Goal: Task Accomplishment & Management: Manage account settings

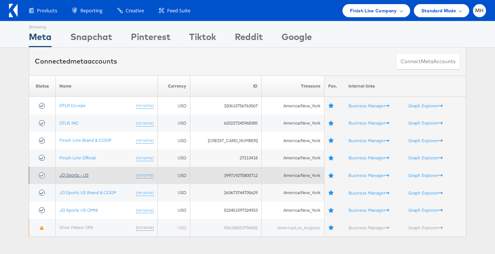
click at [79, 177] on link "JD Sports - US" at bounding box center [73, 175] width 29 height 6
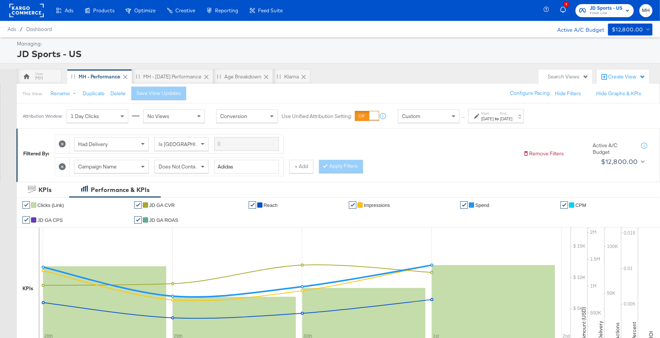
click at [493, 117] on div "[DATE]" at bounding box center [487, 119] width 12 height 6
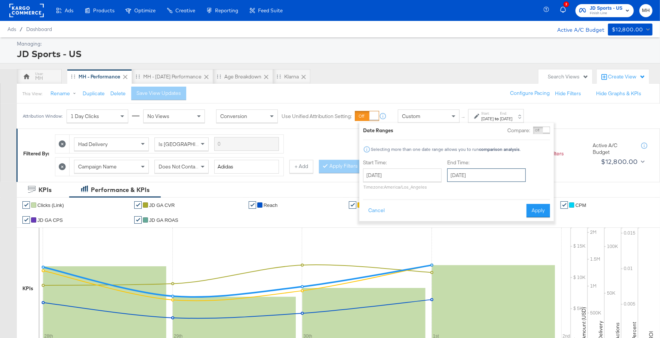
click at [485, 181] on input "[DATE]" at bounding box center [486, 175] width 79 height 13
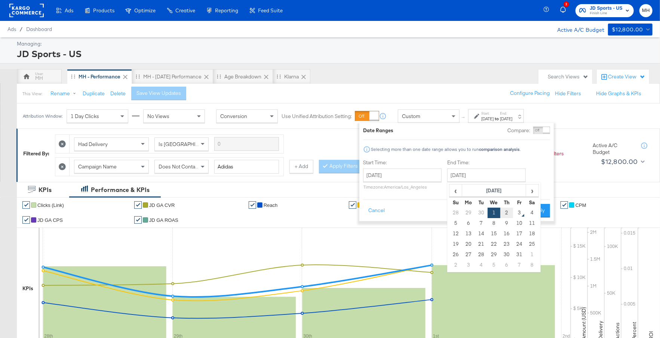
click at [507, 212] on td "2" at bounding box center [506, 213] width 13 height 10
type input "[DATE]"
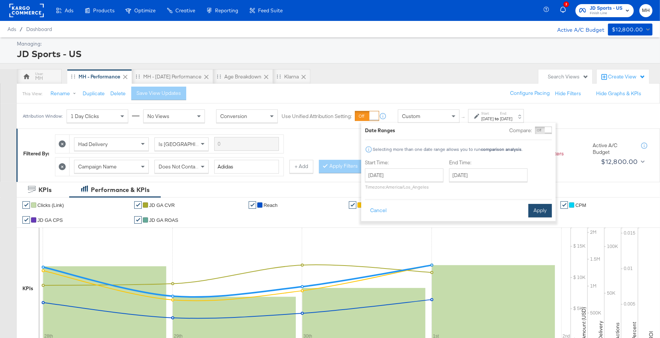
click at [538, 209] on button "Apply" at bounding box center [540, 210] width 24 height 13
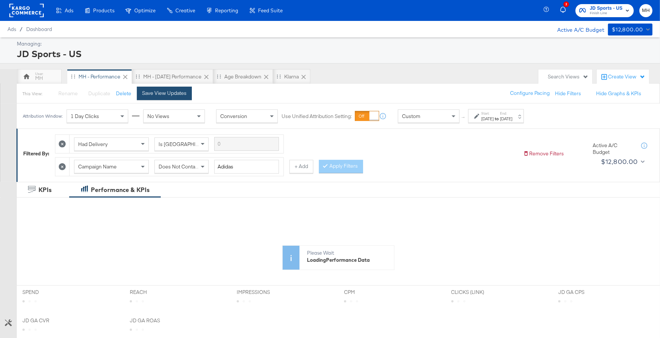
click at [180, 92] on div "Save View Updates" at bounding box center [164, 93] width 44 height 7
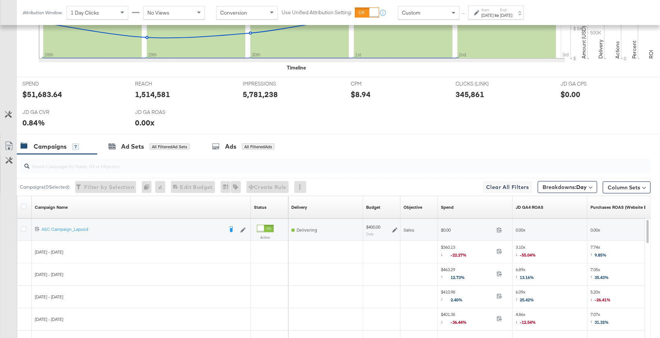
scroll to position [393, 0]
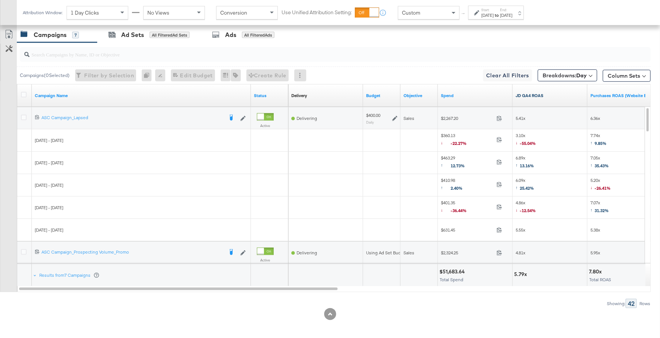
click at [544, 94] on link "JD GA4 ROAS" at bounding box center [550, 96] width 69 height 6
click at [24, 115] on icon at bounding box center [24, 118] width 6 height 6
click at [0, 0] on input "checkbox" at bounding box center [0, 0] width 0 height 0
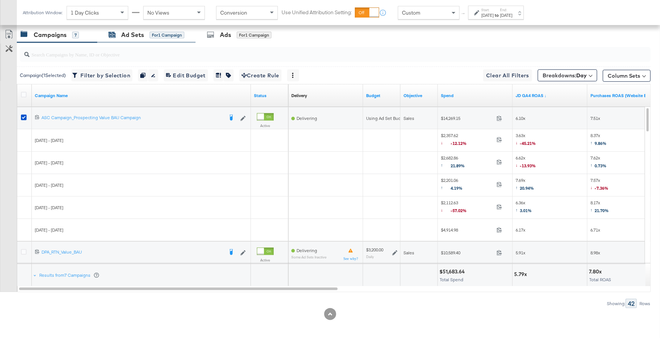
click at [154, 36] on div "for 1 Campaign" at bounding box center [167, 35] width 35 height 7
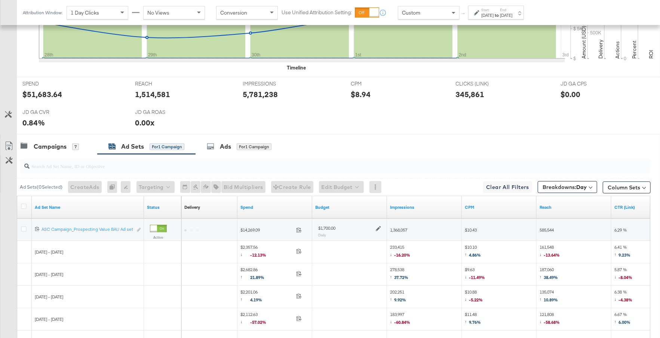
scroll to position [371, 0]
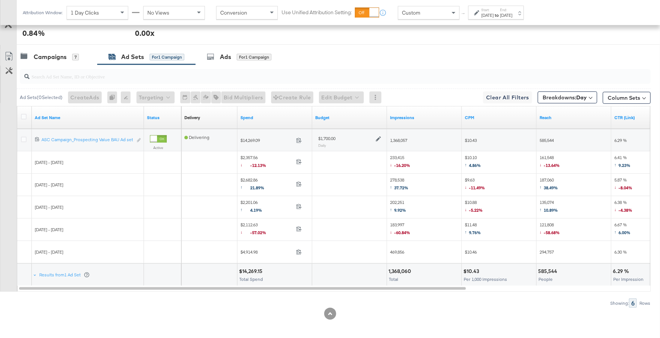
click at [377, 137] on icon at bounding box center [378, 138] width 5 height 5
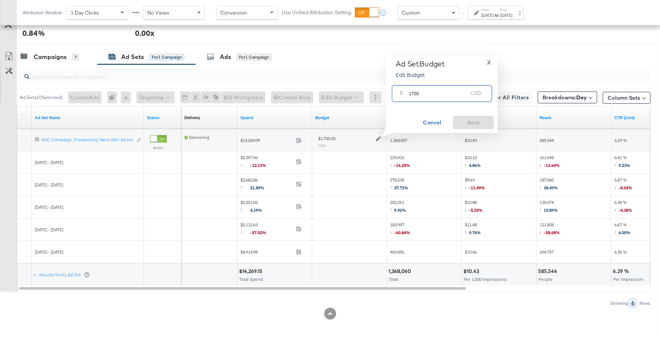
drag, startPoint x: 425, startPoint y: 93, endPoint x: 403, endPoint y: 94, distance: 22.1
click at [403, 94] on div "$ 1700 USD" at bounding box center [442, 93] width 100 height 17
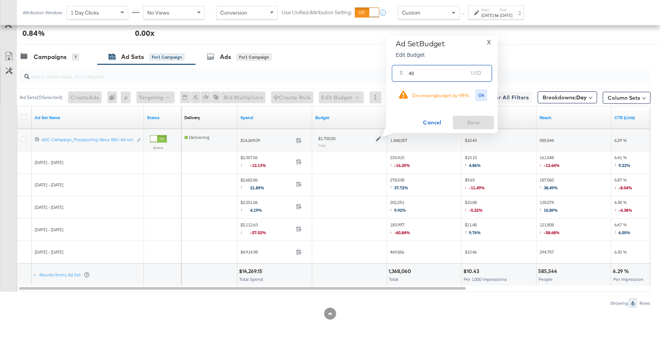
type input "4"
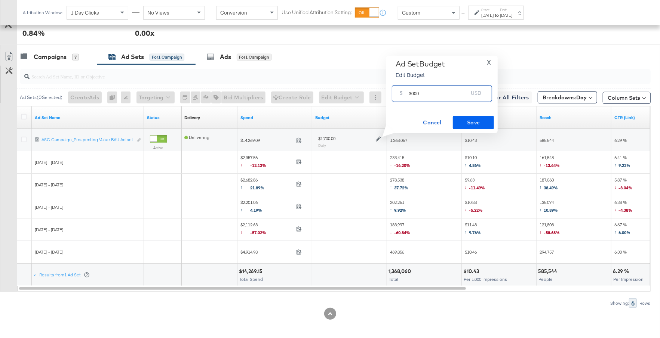
type input "3000"
click at [465, 120] on span "Save" at bounding box center [473, 122] width 35 height 9
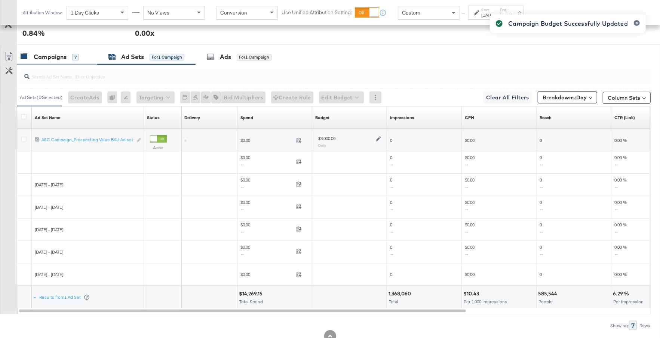
click at [61, 56] on div "Campaigns" at bounding box center [50, 57] width 33 height 9
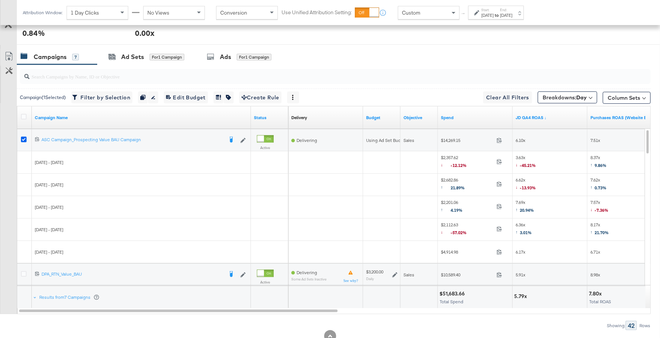
click at [24, 137] on icon at bounding box center [24, 140] width 6 height 6
click at [0, 0] on input "checkbox" at bounding box center [0, 0] width 0 height 0
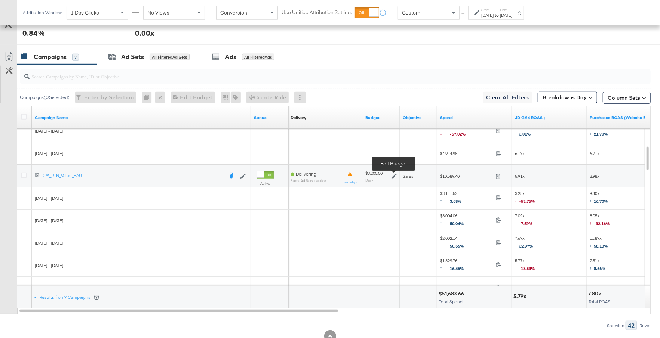
click at [394, 174] on icon at bounding box center [393, 176] width 5 height 5
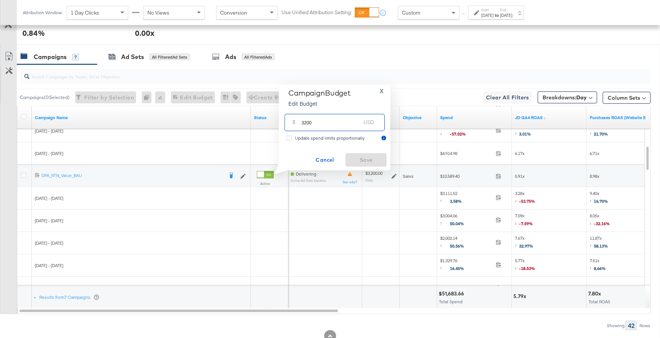
drag, startPoint x: 312, startPoint y: 124, endPoint x: 300, endPoint y: 124, distance: 12.0
click at [300, 124] on div "$ 3200 USD" at bounding box center [334, 122] width 100 height 17
type input "4000"
click at [375, 162] on span "Save" at bounding box center [365, 160] width 35 height 9
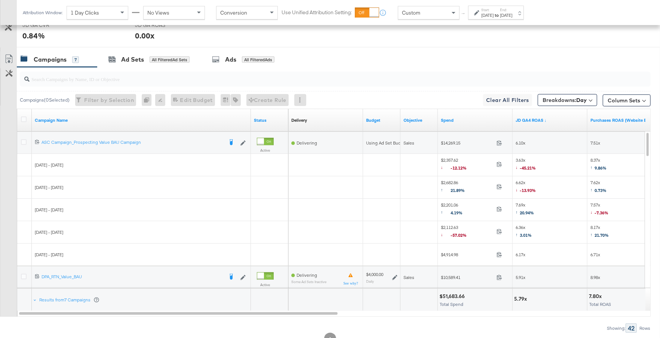
scroll to position [394, 0]
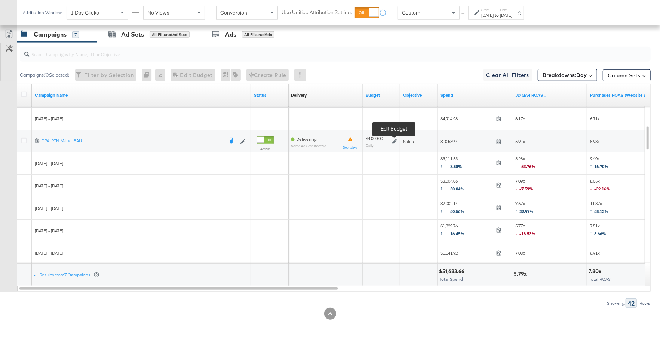
click at [392, 141] on icon at bounding box center [394, 141] width 5 height 5
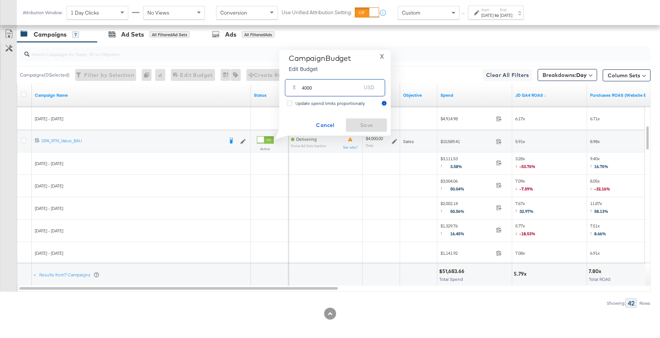
drag, startPoint x: 313, startPoint y: 88, endPoint x: 292, endPoint y: 88, distance: 20.9
click at [292, 88] on div "$ 4000 USD" at bounding box center [335, 87] width 100 height 17
type input "5000"
click at [367, 123] on span "Save" at bounding box center [366, 125] width 35 height 9
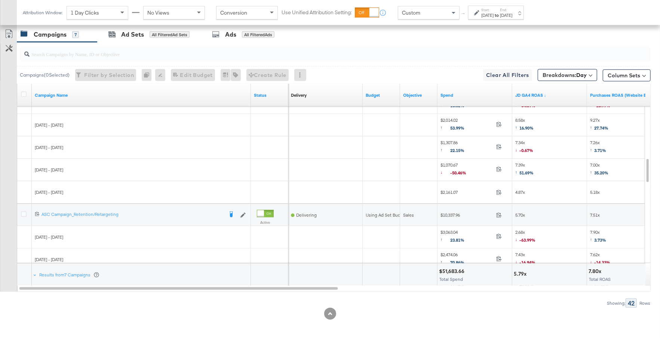
click at [20, 212] on div at bounding box center [25, 215] width 14 height 13
click at [22, 212] on icon at bounding box center [24, 215] width 6 height 6
click at [0, 0] on input "checkbox" at bounding box center [0, 0] width 0 height 0
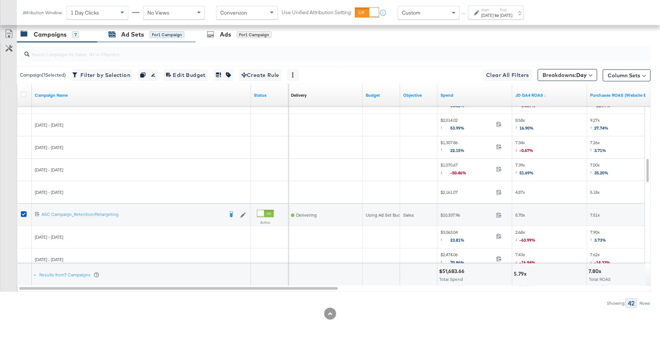
click at [161, 34] on div "for 1 Campaign" at bounding box center [167, 34] width 35 height 7
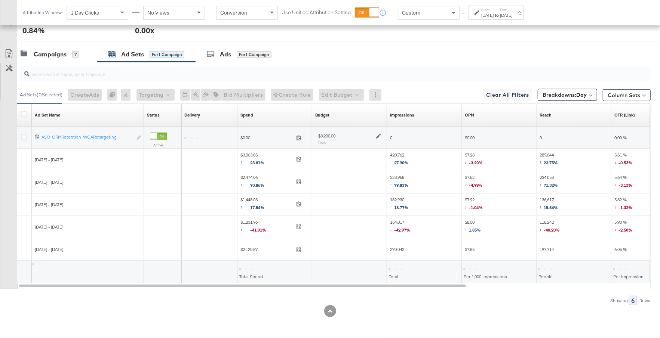
scroll to position [371, 0]
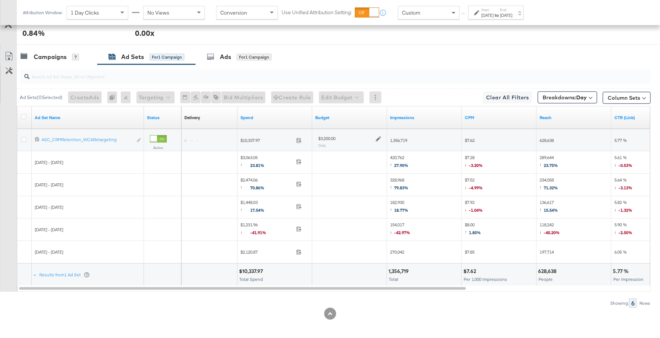
click at [377, 136] on icon at bounding box center [378, 138] width 5 height 5
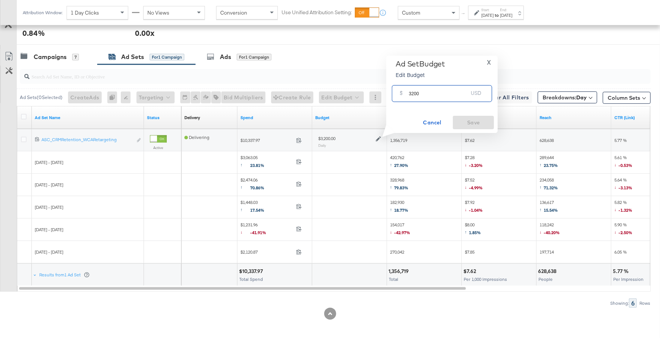
drag, startPoint x: 419, startPoint y: 93, endPoint x: 403, endPoint y: 93, distance: 16.8
click at [403, 93] on div "$ 3200 USD" at bounding box center [442, 93] width 100 height 17
type input "5000"
click at [482, 121] on span "Save" at bounding box center [473, 122] width 35 height 9
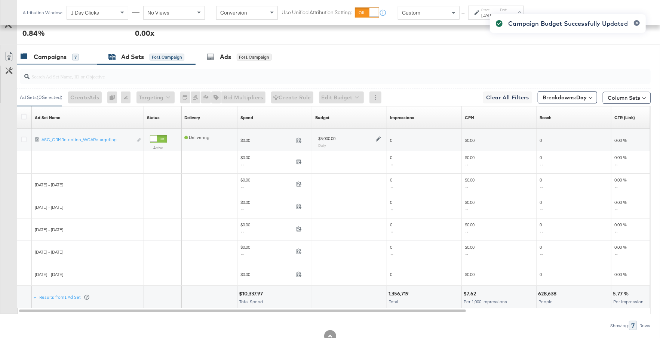
click at [72, 55] on div "7" at bounding box center [75, 57] width 7 height 7
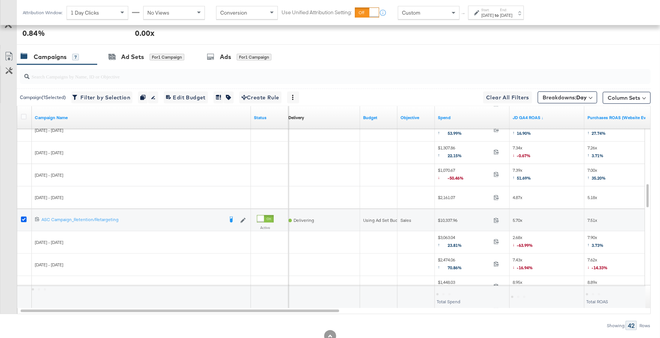
click at [24, 217] on icon at bounding box center [24, 220] width 6 height 6
click at [0, 0] on input "checkbox" at bounding box center [0, 0] width 0 height 0
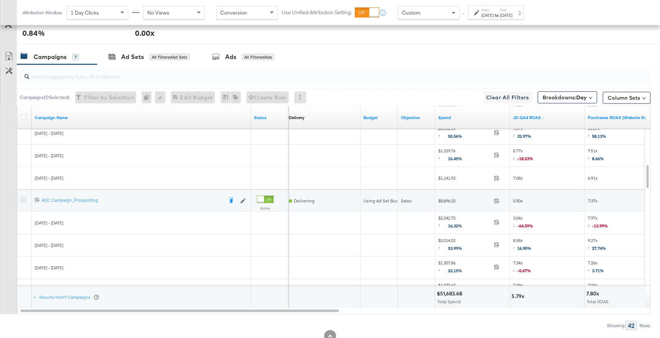
click at [23, 197] on icon at bounding box center [24, 200] width 6 height 6
click at [0, 0] on input "checkbox" at bounding box center [0, 0] width 0 height 0
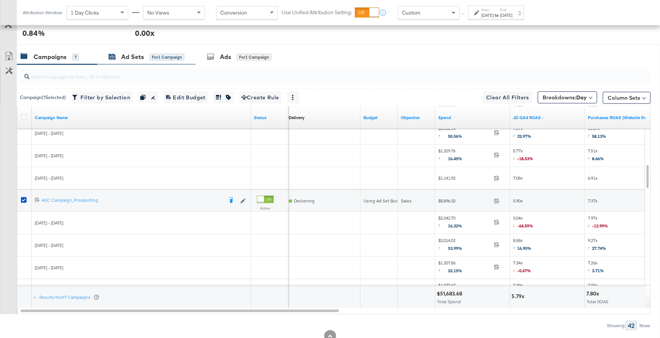
click at [145, 57] on div "Ad Sets for 1 Campaign" at bounding box center [146, 57] width 76 height 9
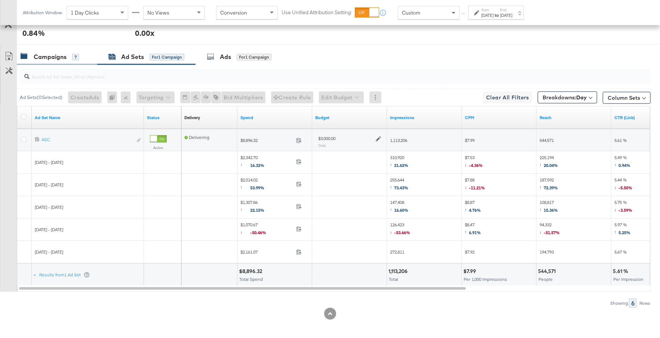
click at [77, 58] on div "Campaigns 7" at bounding box center [50, 57] width 58 height 9
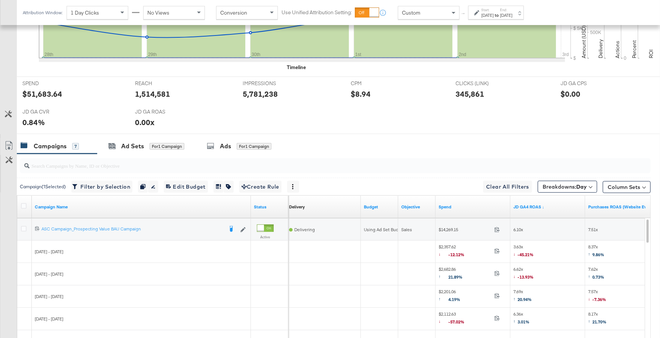
scroll to position [311, 0]
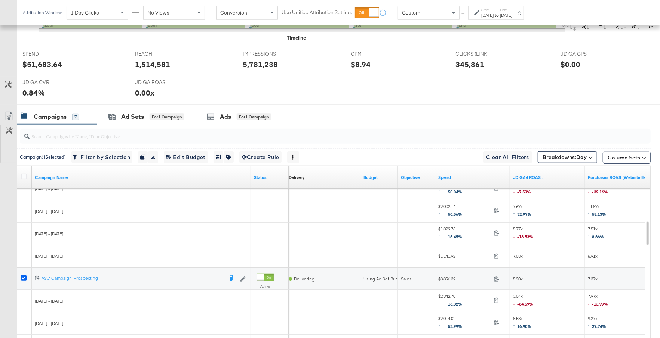
click at [22, 276] on icon at bounding box center [24, 279] width 6 height 6
click at [0, 0] on input "checkbox" at bounding box center [0, 0] width 0 height 0
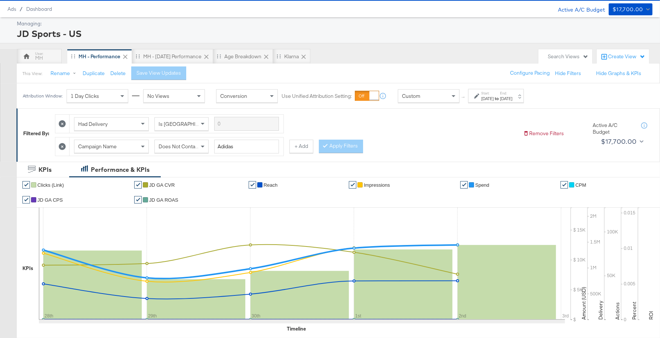
scroll to position [0, 0]
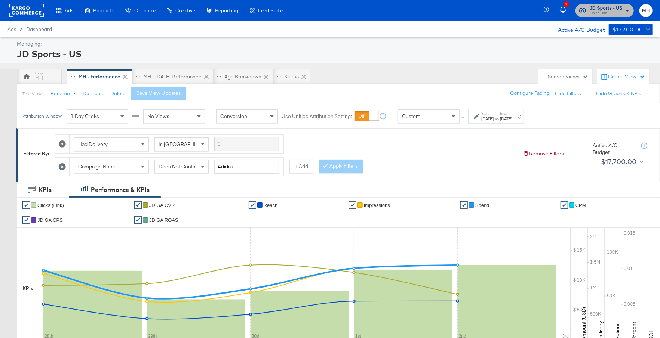
click at [609, 8] on span "JD Sports - US" at bounding box center [606, 8] width 33 height 8
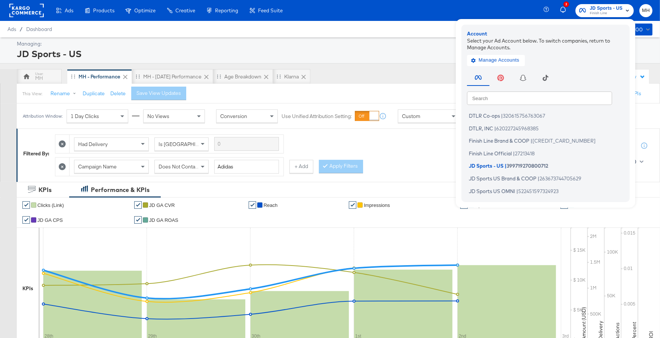
click at [27, 13] on rect at bounding box center [26, 10] width 34 height 13
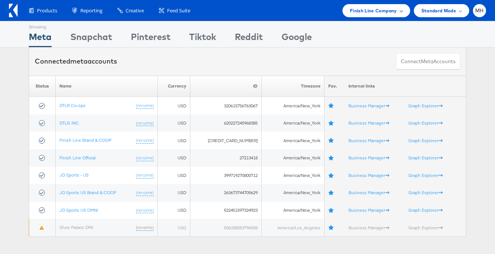
click at [400, 9] on span at bounding box center [401, 11] width 4 height 4
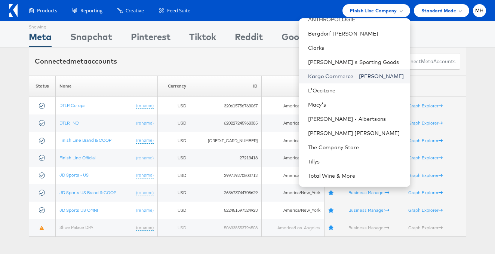
scroll to position [69, 0]
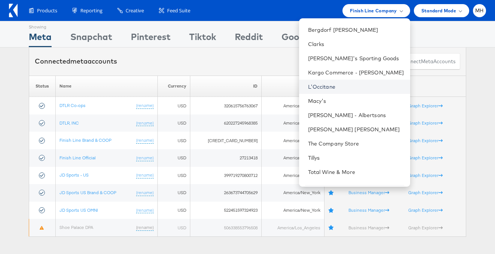
click at [359, 87] on link "L'Occitane" at bounding box center [356, 86] width 96 height 7
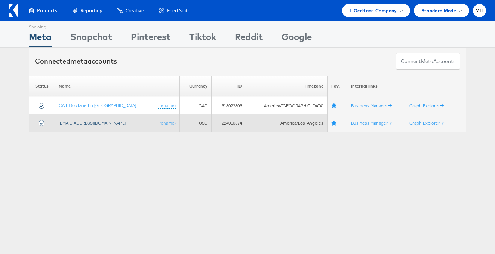
click at [101, 123] on link "social@us.loccitane.com" at bounding box center [92, 123] width 67 height 6
click at [96, 125] on link "social@us.loccitane.com" at bounding box center [92, 123] width 67 height 6
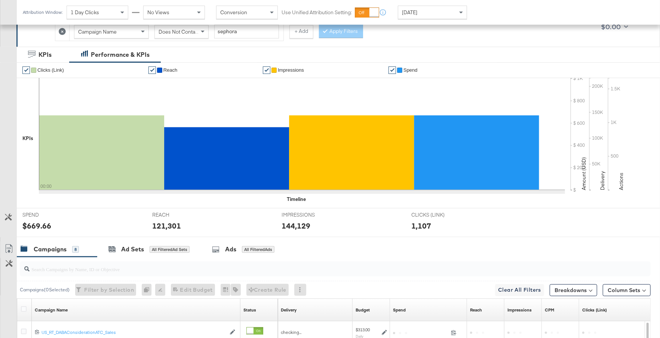
scroll to position [350, 0]
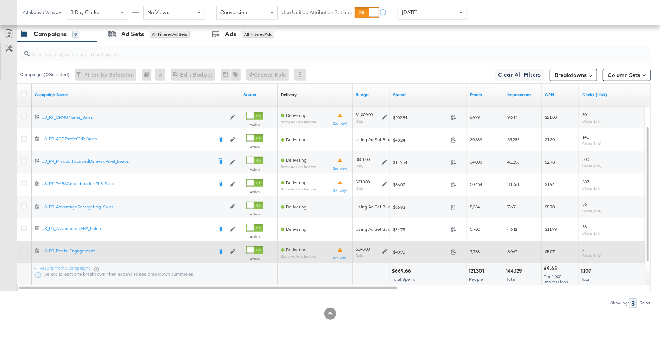
click at [22, 249] on icon at bounding box center [24, 251] width 6 height 6
click at [0, 0] on input "checkbox" at bounding box center [0, 0] width 0 height 0
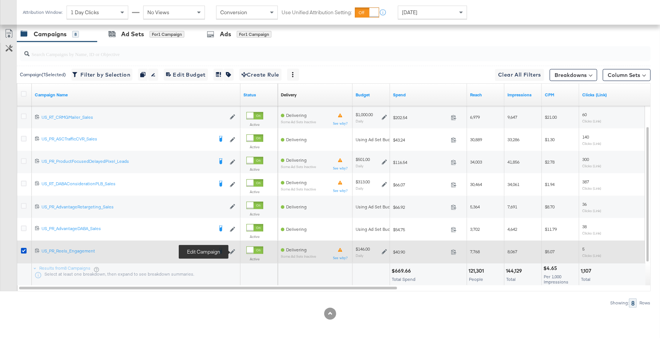
click at [232, 249] on icon at bounding box center [232, 251] width 5 height 5
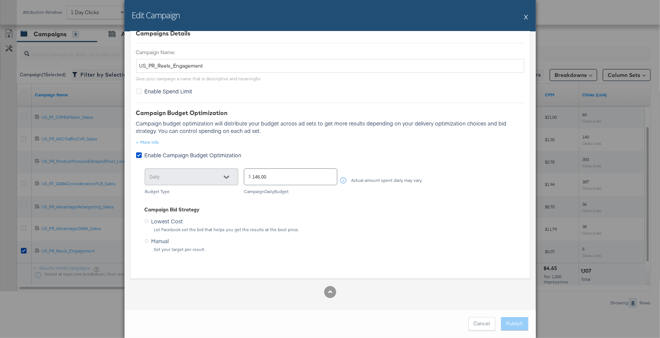
scroll to position [0, 0]
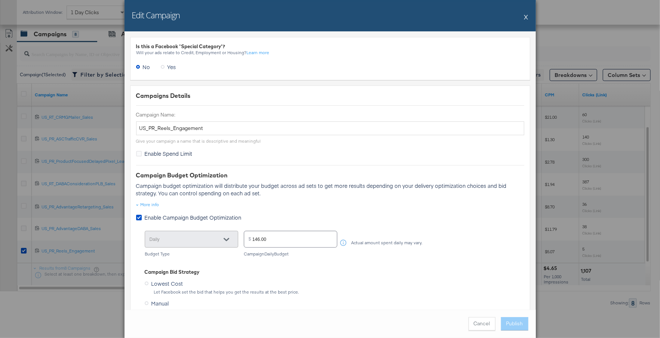
click at [526, 15] on button "X" at bounding box center [526, 16] width 4 height 15
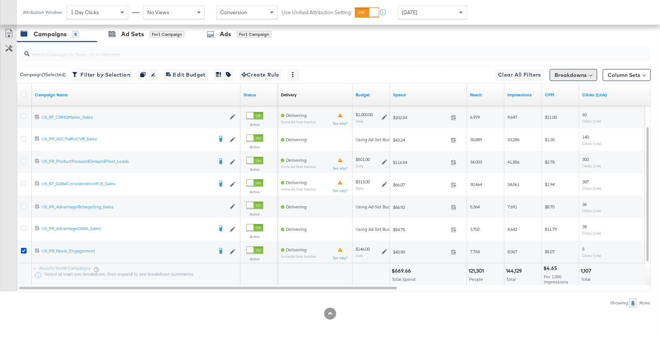
click at [577, 73] on button "Breakdowns" at bounding box center [573, 75] width 47 height 12
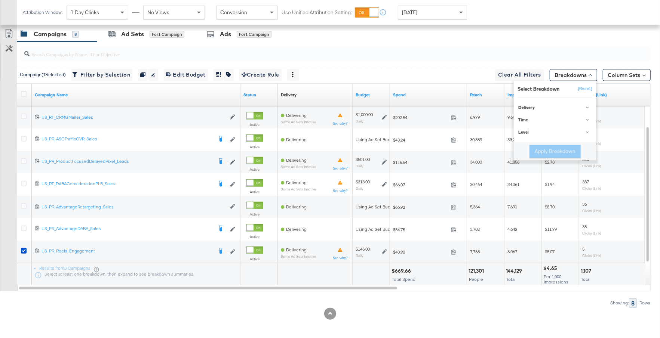
click at [388, 304] on div "Showing: 8 Rows" at bounding box center [325, 303] width 650 height 9
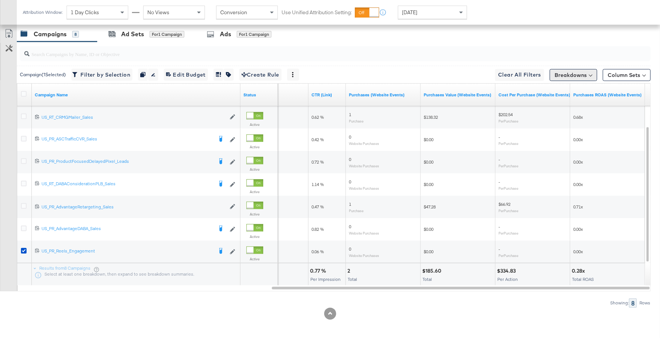
click at [585, 75] on button "Breakdowns" at bounding box center [573, 75] width 47 height 12
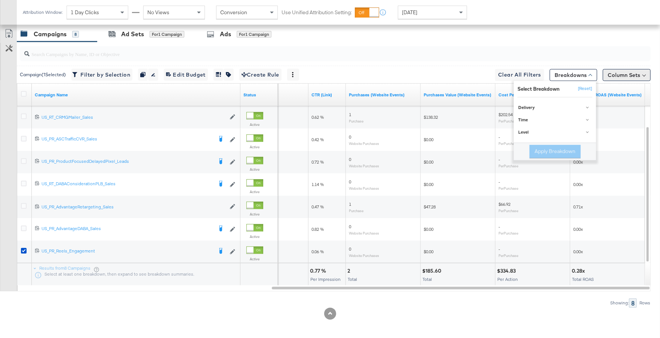
click at [615, 74] on button "Column Sets" at bounding box center [627, 75] width 48 height 12
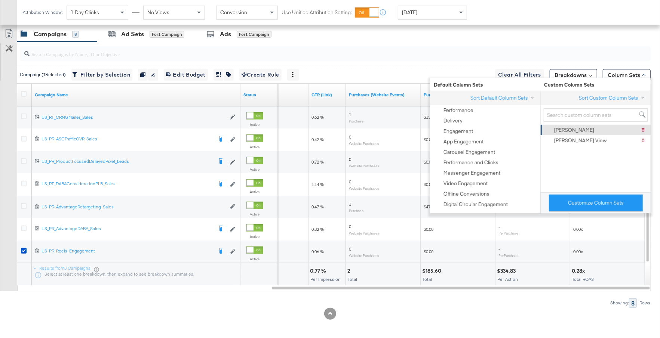
click at [567, 127] on div "Mansi Delete Mansi" at bounding box center [595, 130] width 101 height 10
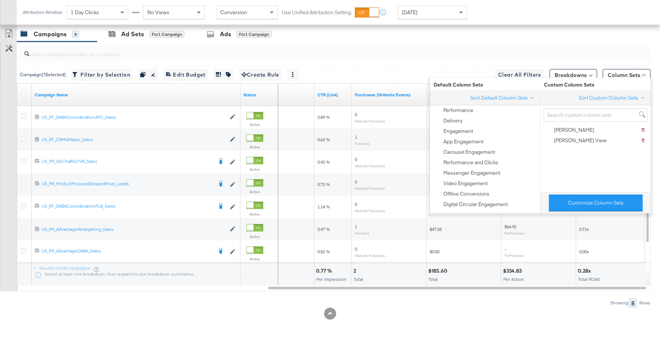
click at [432, 304] on div "Showing: 8 Rows" at bounding box center [325, 303] width 650 height 9
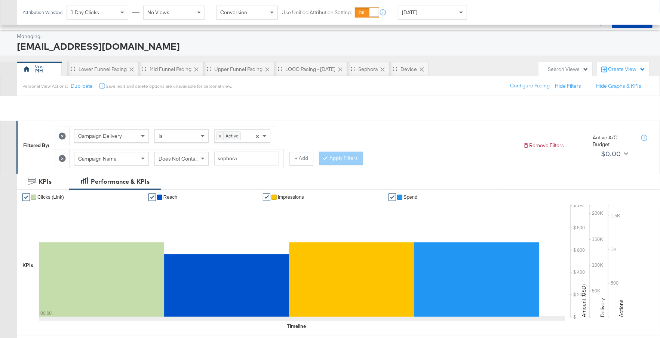
scroll to position [350, 0]
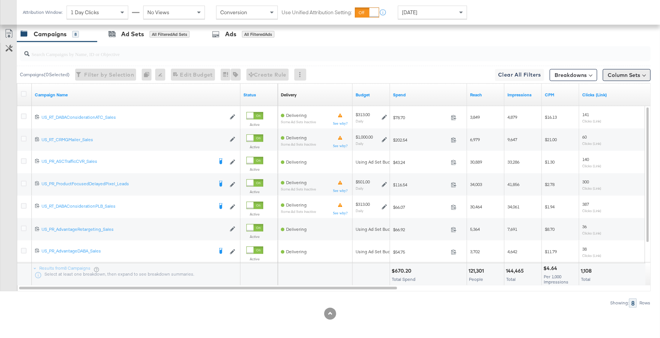
click at [624, 71] on button "Column Sets" at bounding box center [627, 75] width 48 height 12
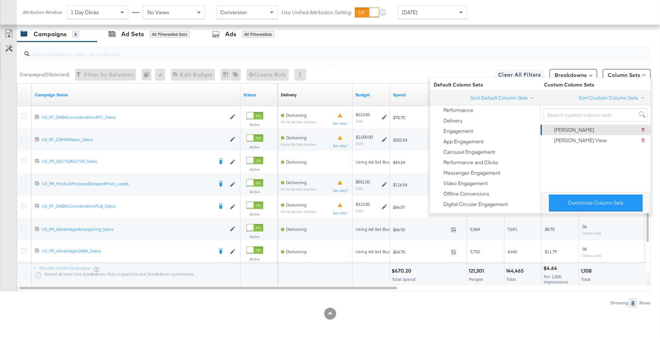
click at [577, 127] on div "Mansi Delete Mansi" at bounding box center [595, 130] width 101 height 10
click at [427, 305] on div "Showing: 8 Rows" at bounding box center [325, 303] width 650 height 9
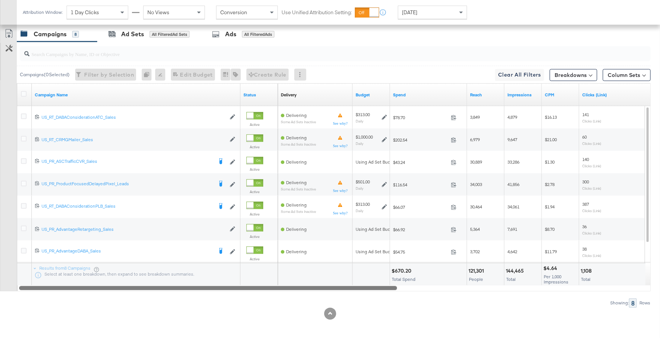
drag, startPoint x: 378, startPoint y: 287, endPoint x: 371, endPoint y: 302, distance: 15.9
click at [371, 303] on div "Campaigns ( 0 Selected) Filter by Selection Filter 0 campaigns 0 Rename 0 campa…" at bounding box center [325, 175] width 650 height 266
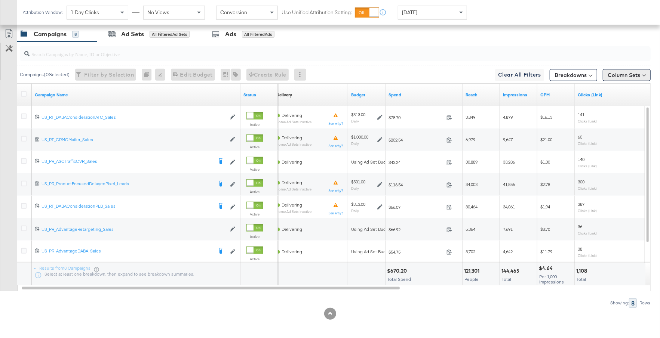
click at [621, 73] on button "Column Sets" at bounding box center [627, 75] width 48 height 12
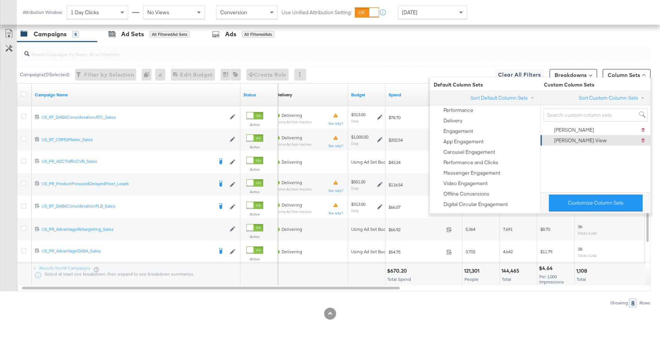
click at [569, 138] on div "Ricky View" at bounding box center [580, 140] width 53 height 7
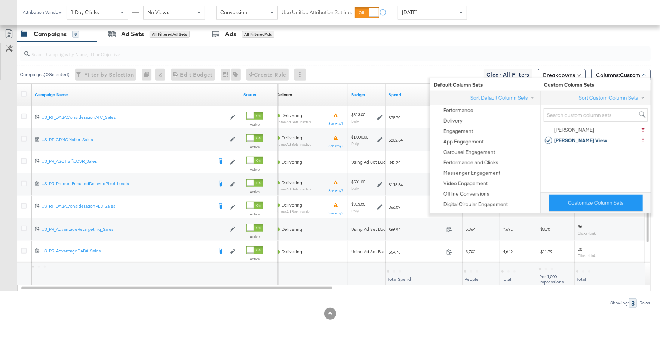
click at [415, 317] on div at bounding box center [330, 314] width 660 height 12
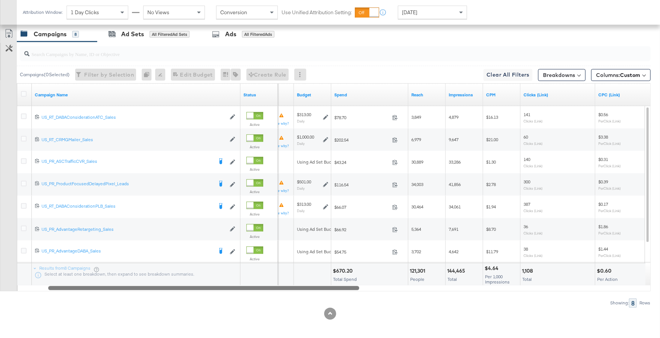
drag, startPoint x: 319, startPoint y: 286, endPoint x: 342, endPoint y: 295, distance: 24.8
click at [342, 295] on div "Campaigns ( 0 Selected) Filter by Selection Filter 0 campaigns 0 Rename 0 campa…" at bounding box center [325, 175] width 650 height 266
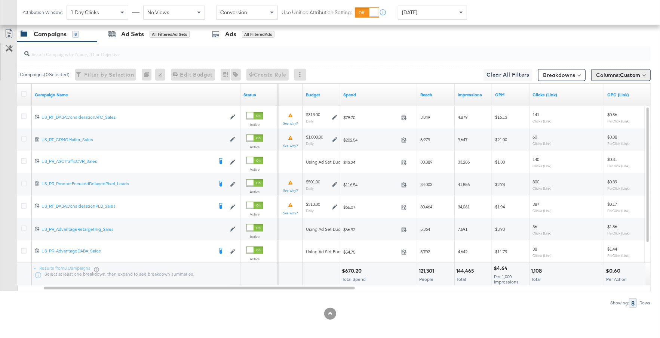
click at [620, 73] on span "Columns: Custom" at bounding box center [618, 74] width 44 height 7
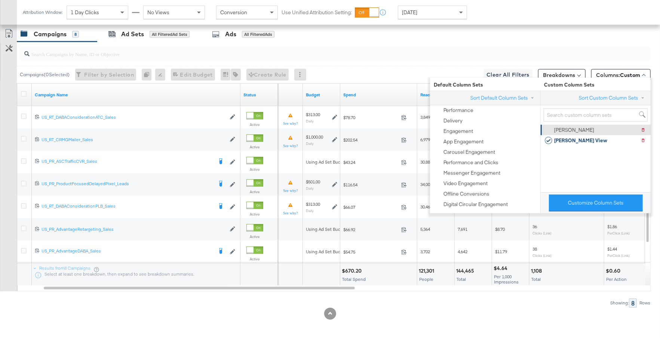
click at [556, 127] on div "Mansi" at bounding box center [574, 130] width 40 height 7
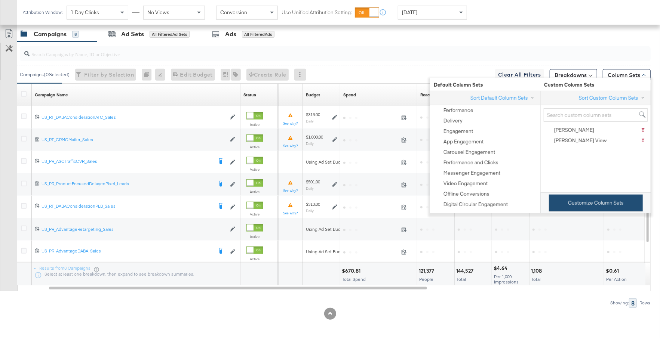
click at [579, 205] on button "Customize Column Sets" at bounding box center [596, 203] width 94 height 17
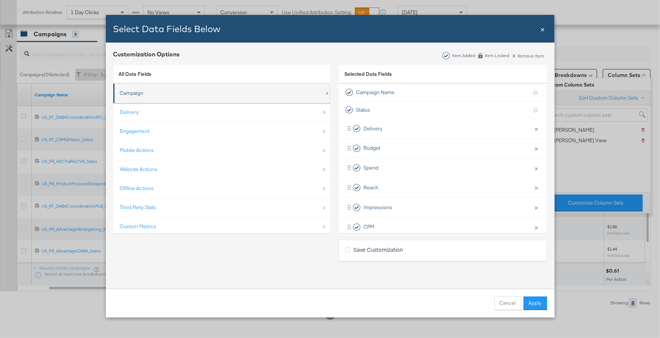
click at [218, 98] on div "Campaign" at bounding box center [222, 93] width 204 height 15
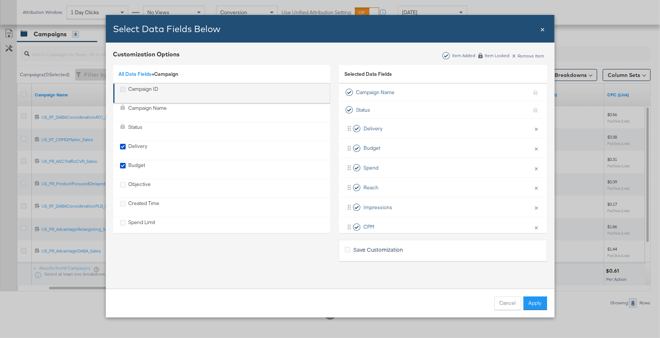
click at [121, 88] on icon "Campaign ID" at bounding box center [123, 90] width 6 height 6
click at [0, 0] on input "Campaign ID" at bounding box center [0, 0] width 0 height 0
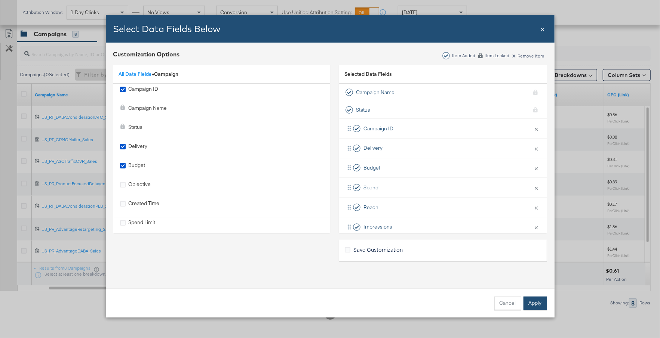
click at [533, 306] on button "Apply" at bounding box center [535, 303] width 24 height 13
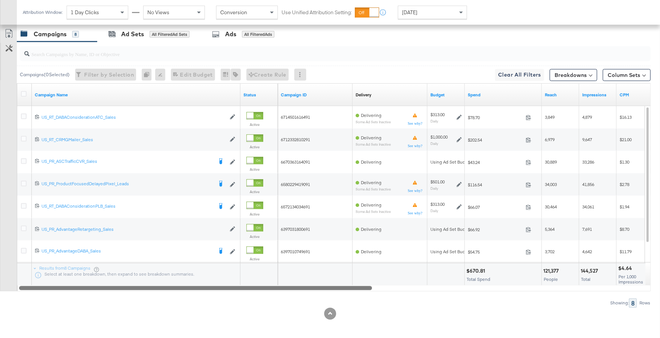
drag, startPoint x: 356, startPoint y: 287, endPoint x: 247, endPoint y: 283, distance: 109.2
click at [246, 283] on div "Campaign Name Status Campaign ID Delivery Sorting Unavailable Budget Spend Reac…" at bounding box center [334, 187] width 634 height 208
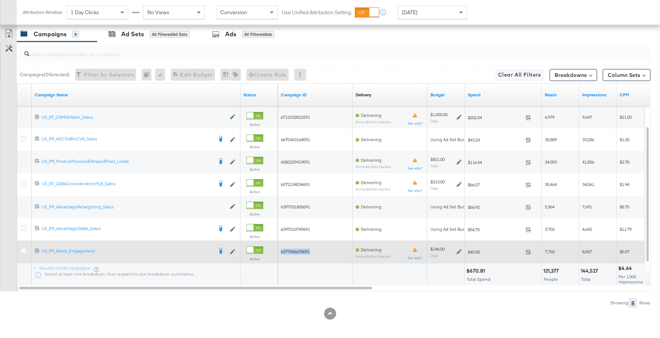
drag, startPoint x: 313, startPoint y: 250, endPoint x: 281, endPoint y: 251, distance: 32.5
click at [281, 251] on div "6377846678091" at bounding box center [315, 252] width 69 height 6
copy span "6377846678091"
click at [23, 249] on icon at bounding box center [24, 251] width 6 height 6
click at [0, 0] on input "checkbox" at bounding box center [0, 0] width 0 height 0
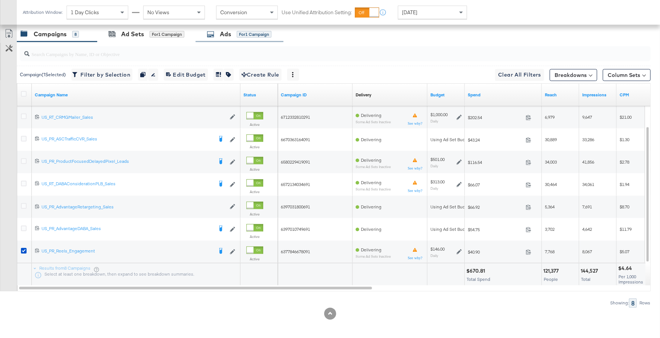
click at [234, 31] on div "Ads for 1 Campaign" at bounding box center [239, 34] width 65 height 9
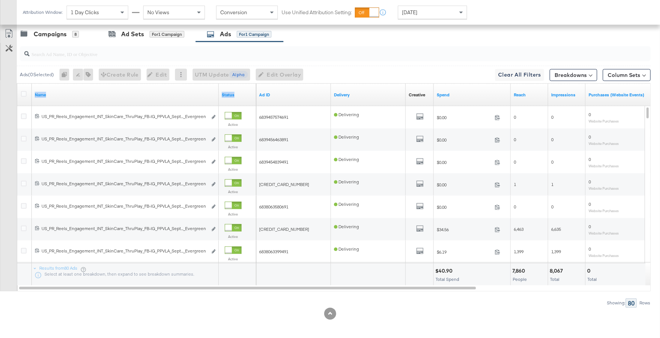
drag, startPoint x: 217, startPoint y: 92, endPoint x: 300, endPoint y: 101, distance: 83.1
click at [17, 84] on div "Name Status Ad ID Delivery Creative Sorting Unavailable Spend Reach Impressions…" at bounding box center [17, 84] width 0 height 0
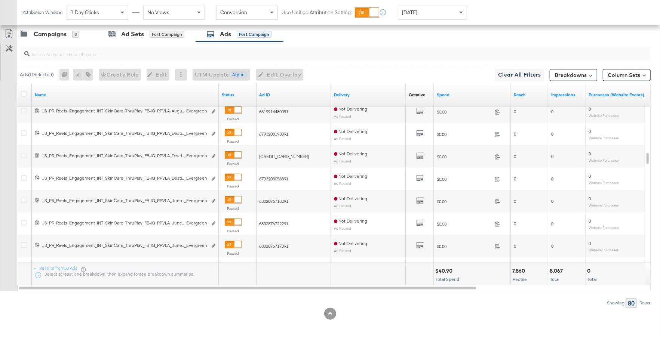
click at [144, 51] on input "search" at bounding box center [312, 51] width 564 height 15
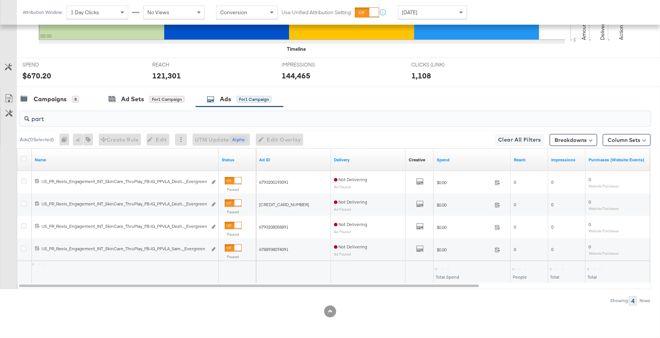
scroll to position [283, 0]
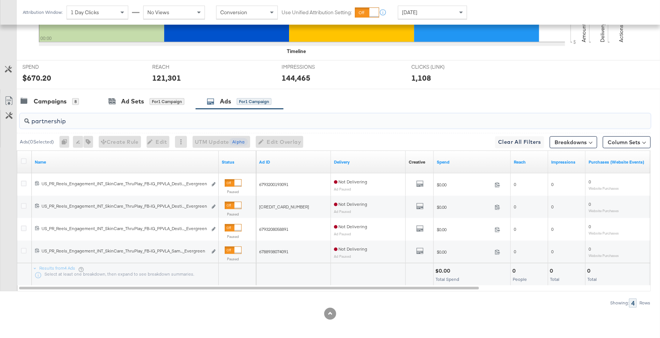
type input "partnership"
